Goal: Check status: Check status

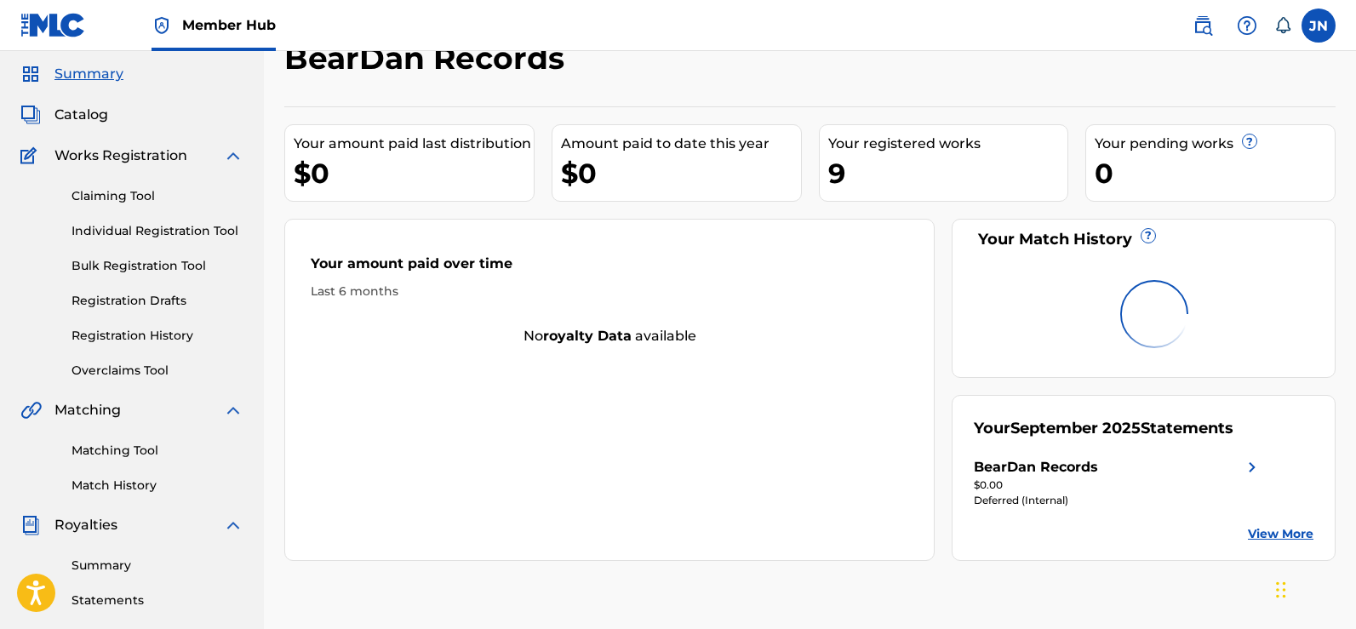
scroll to position [85, 0]
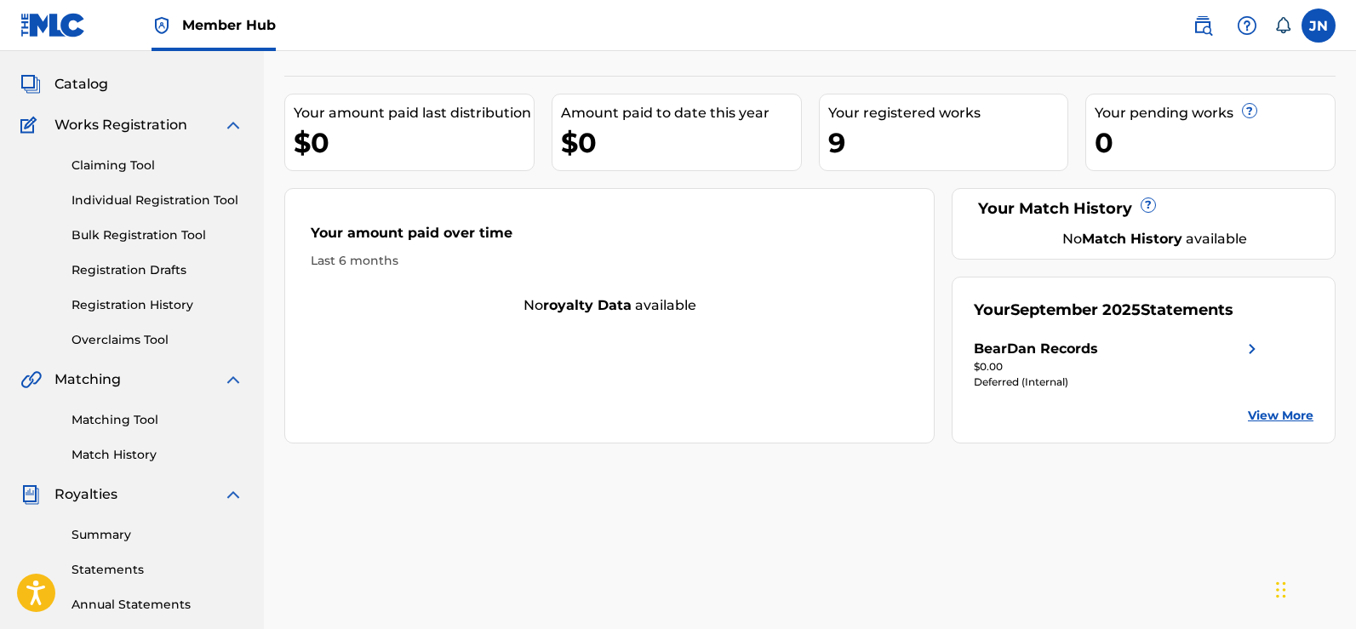
click at [1248, 343] on img at bounding box center [1252, 349] width 20 height 20
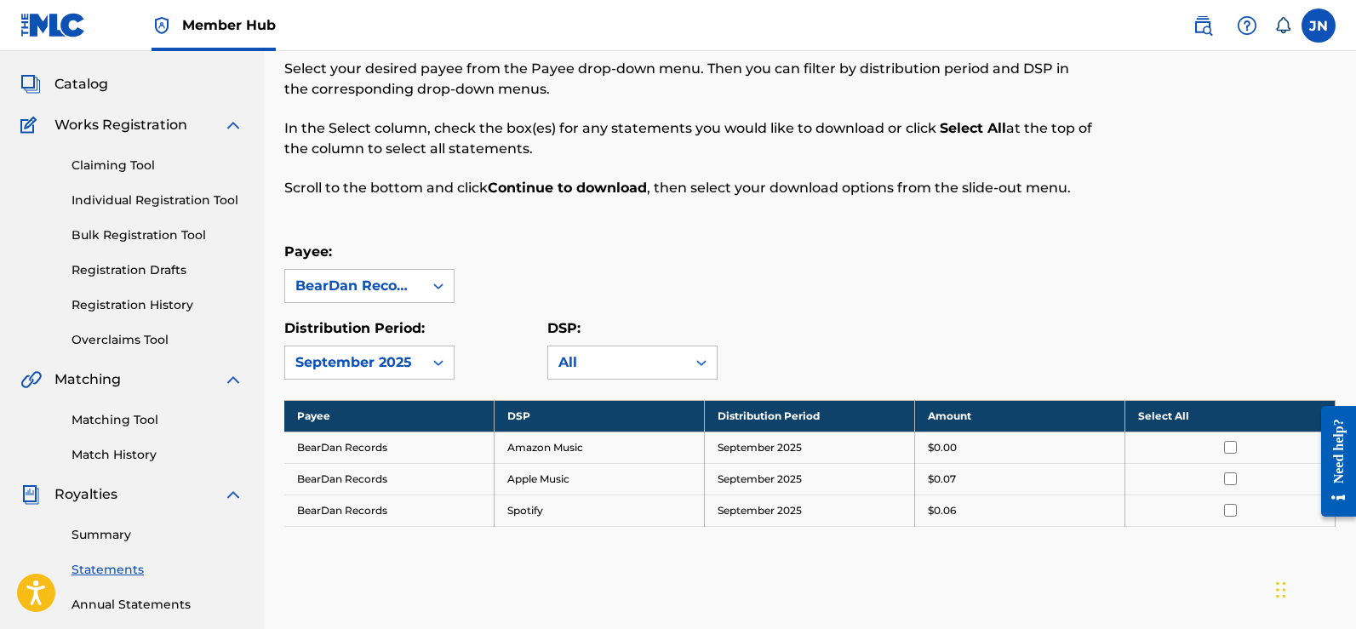
scroll to position [170, 0]
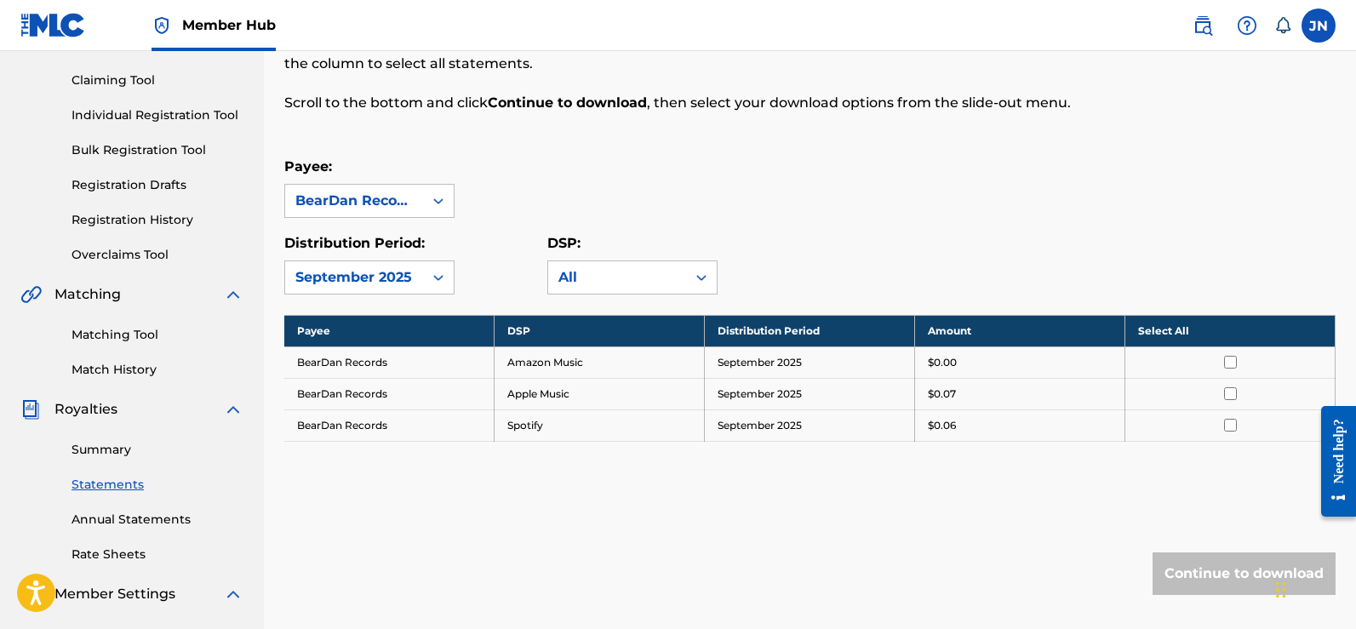
click at [471, 361] on td "BearDan Records" at bounding box center [389, 361] width 210 height 31
drag, startPoint x: 512, startPoint y: 397, endPoint x: 569, endPoint y: 397, distance: 57.0
click at [569, 397] on td "Apple Music" at bounding box center [600, 393] width 210 height 31
